Goal: Information Seeking & Learning: Learn about a topic

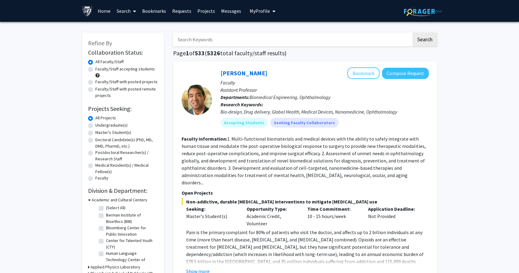
scroll to position [21, 0]
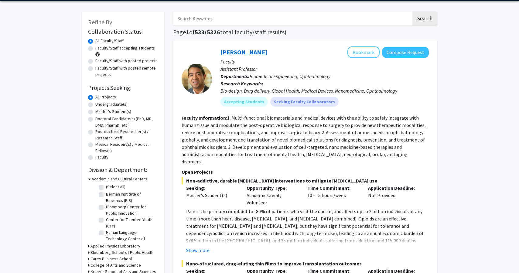
click at [95, 105] on label "Undergraduate(s)" at bounding box center [111, 104] width 32 height 6
click at [95, 105] on input "Undergraduate(s)" at bounding box center [97, 103] width 4 height 4
radio input "true"
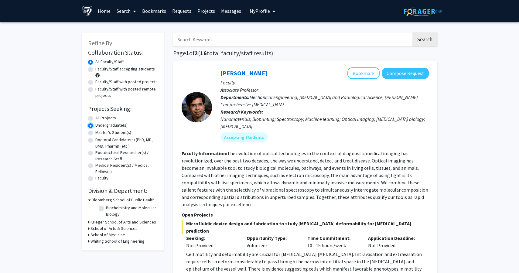
scroll to position [53, 0]
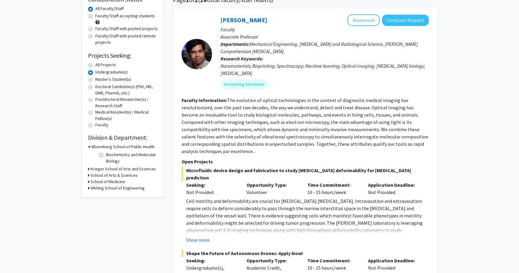
click at [113, 169] on h3 "Krieger School of Arts and Sciences" at bounding box center [124, 169] width 66 height 6
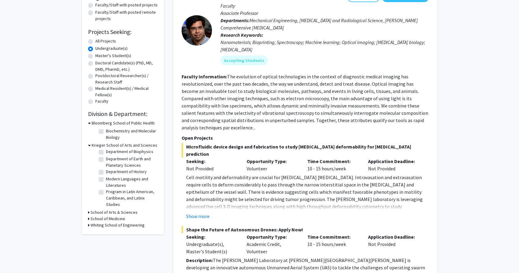
scroll to position [77, 0]
click at [95, 42] on label "All Projects" at bounding box center [105, 41] width 21 height 6
click at [95, 42] on input "All Projects" at bounding box center [97, 40] width 4 height 4
radio input "true"
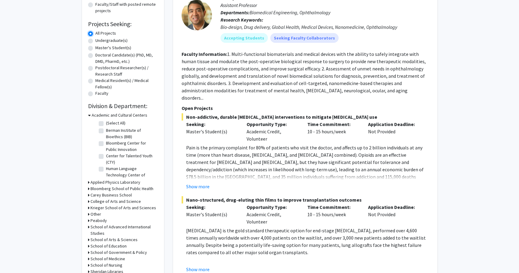
scroll to position [85, 0]
click at [114, 209] on h3 "Krieger School of Arts and Sciences" at bounding box center [124, 208] width 66 height 6
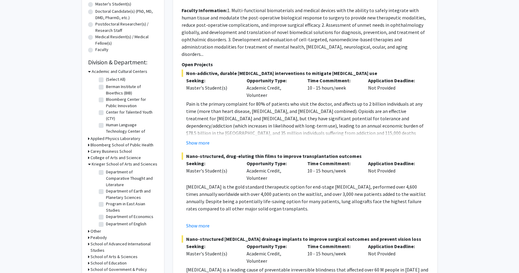
scroll to position [180, 0]
click at [106, 199] on label "Program in East Asian Studies" at bounding box center [131, 205] width 50 height 13
click at [106, 199] on input "Program in East Asian Studies" at bounding box center [108, 201] width 4 height 4
checkbox input "true"
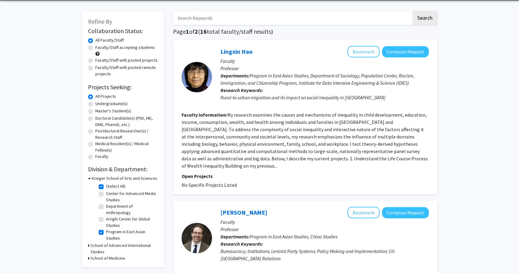
scroll to position [34, 0]
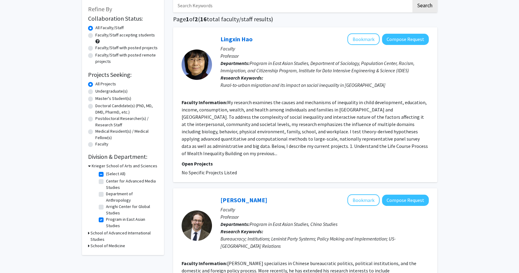
click at [95, 48] on label "Faculty/Staff with posted projects" at bounding box center [126, 48] width 62 height 6
click at [95, 48] on input "Faculty/Staff with posted projects" at bounding box center [97, 47] width 4 height 4
radio input "true"
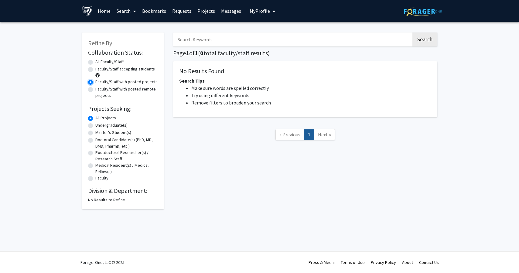
radio input "true"
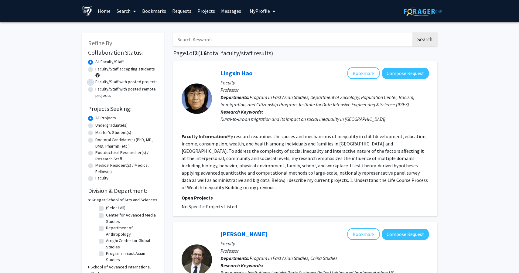
checkbox input "false"
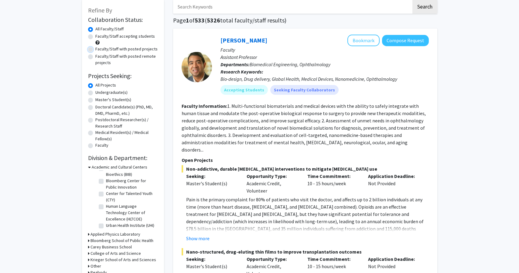
scroll to position [38, 0]
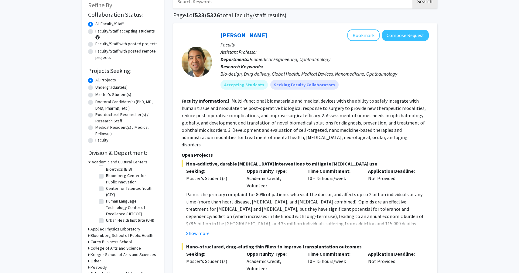
click at [89, 254] on div "Krieger School of Arts and Sciences" at bounding box center [123, 255] width 70 height 6
click at [88, 255] on icon at bounding box center [89, 255] width 2 height 6
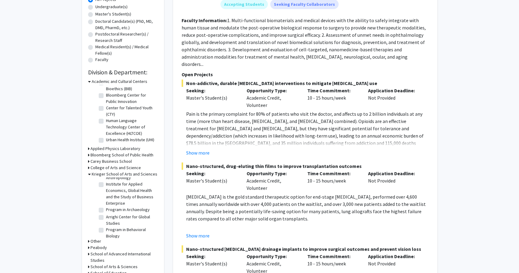
scroll to position [65, 0]
click at [106, 185] on label "Institute for Applied Economics, Global Health and the Study of Business Enterp…" at bounding box center [131, 192] width 50 height 26
click at [106, 183] on input "Institute for Applied Economics, Global Health and the Study of Business Enterp…" at bounding box center [108, 181] width 4 height 4
checkbox input "true"
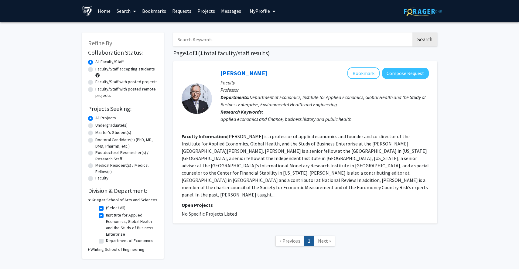
scroll to position [18, 0]
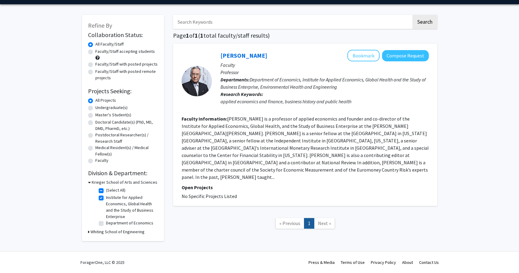
click at [98, 200] on fg-checkbox-list "(Select All) (Select All) Institute for Applied Economics, Global Health and th…" at bounding box center [127, 207] width 61 height 43
click at [106, 198] on label "Institute for Applied Economics, Global Health and the Study of Business Enterp…" at bounding box center [131, 207] width 50 height 26
click at [106, 198] on input "Institute for Applied Economics, Global Health and the Study of Business Enterp…" at bounding box center [108, 196] width 4 height 4
checkbox input "false"
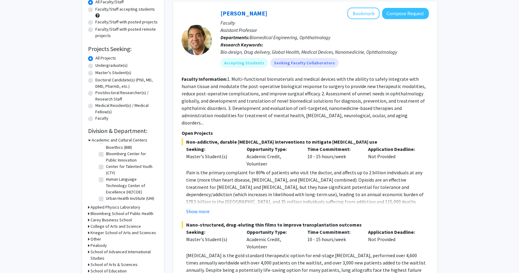
scroll to position [65, 0]
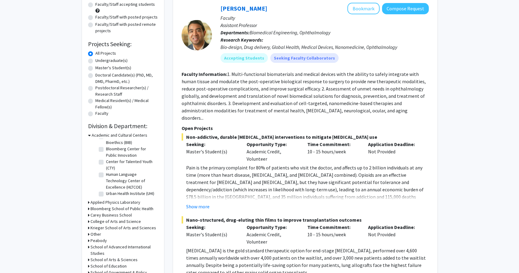
click at [121, 229] on h3 "Krieger School of Arts and Sciences" at bounding box center [124, 228] width 66 height 6
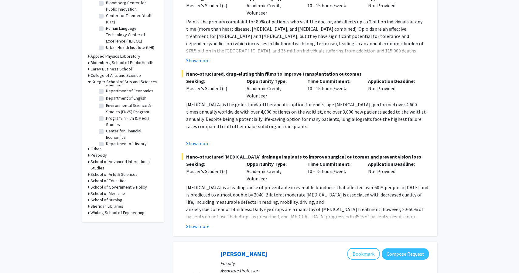
scroll to position [218, 0]
click at [106, 91] on label "Department of Economics" at bounding box center [129, 94] width 47 height 6
click at [106, 91] on input "Department of Economics" at bounding box center [108, 93] width 4 height 4
checkbox input "true"
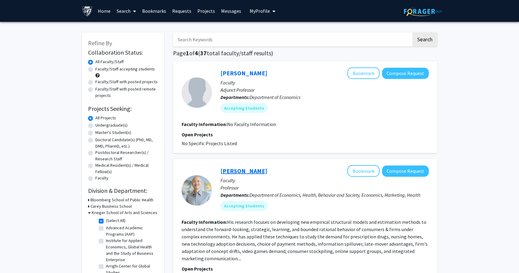
click at [245, 173] on link "[PERSON_NAME]" at bounding box center [244, 171] width 47 height 8
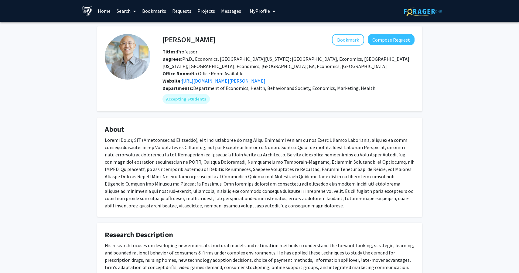
click at [315, 158] on div at bounding box center [260, 172] width 310 height 73
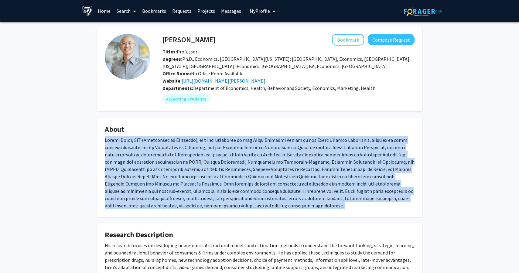
click at [315, 158] on div at bounding box center [260, 172] width 310 height 73
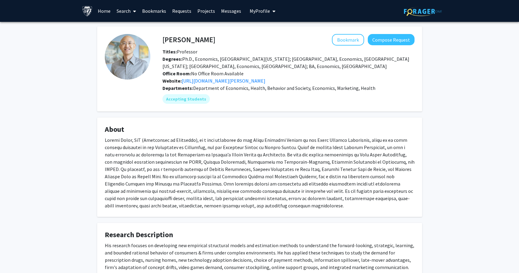
click at [469, 111] on div "[PERSON_NAME] Bookmark Compose Request Titles: Professor Degrees: Ph.D., Econom…" at bounding box center [259, 160] width 519 height 277
click at [327, 105] on fg-card "[PERSON_NAME] Bookmark Compose Request Titles: Professor Degrees: Ph.D., Econom…" at bounding box center [259, 68] width 325 height 85
